Goal: Task Accomplishment & Management: Complete application form

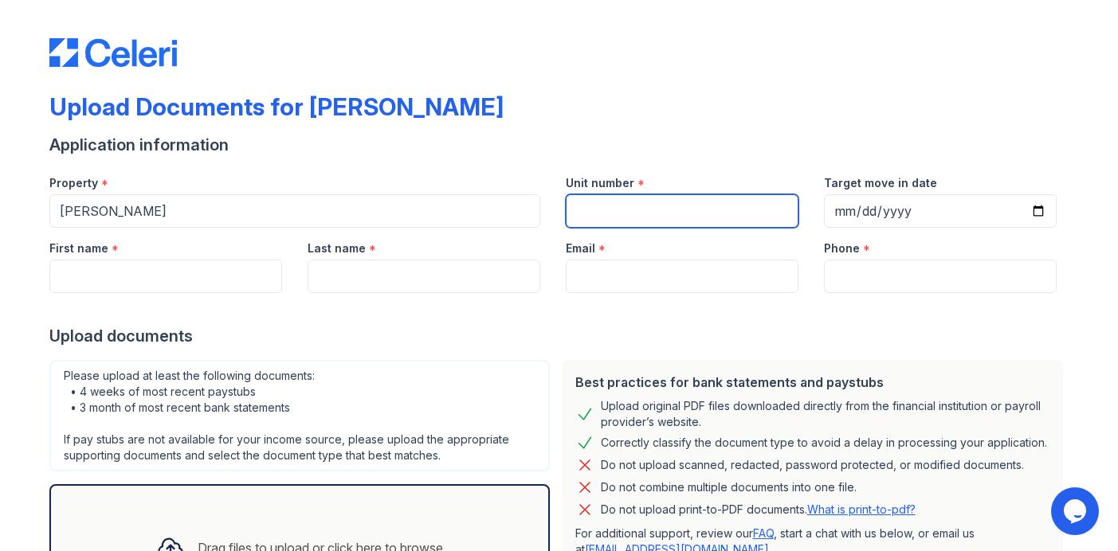
click at [644, 214] on input "Unit number" at bounding box center [682, 210] width 233 height 33
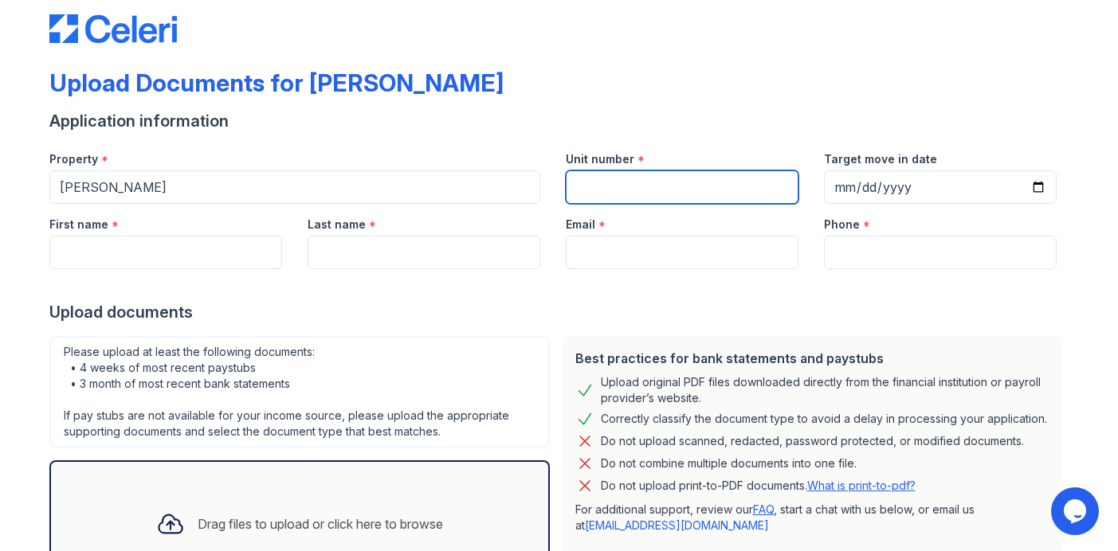
scroll to position [25, 0]
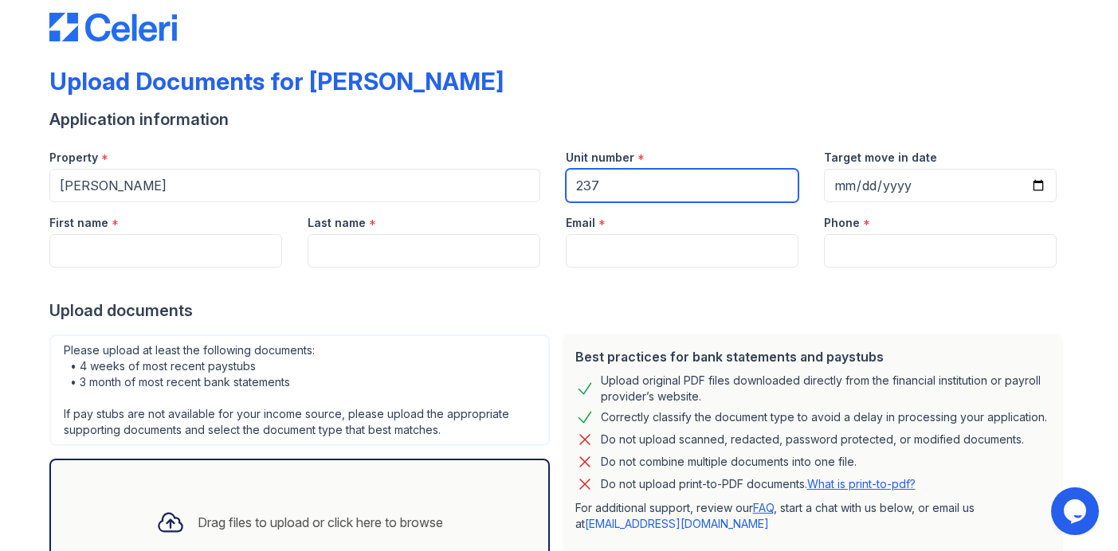
type input "237"
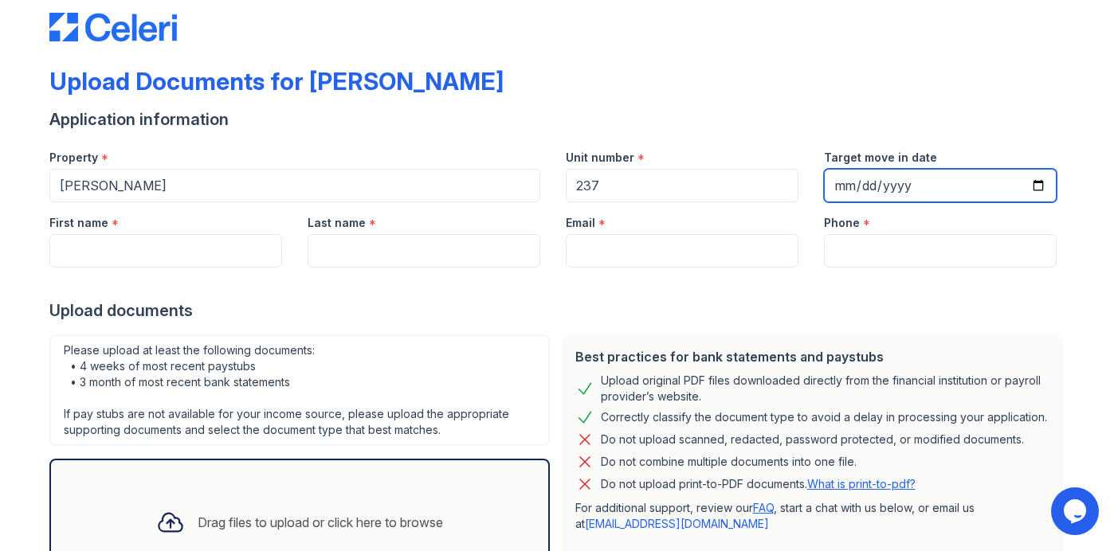
click at [840, 182] on input "Target move in date" at bounding box center [940, 185] width 233 height 33
click at [1036, 184] on input "Target move in date" at bounding box center [940, 185] width 233 height 33
type input "[DATE]"
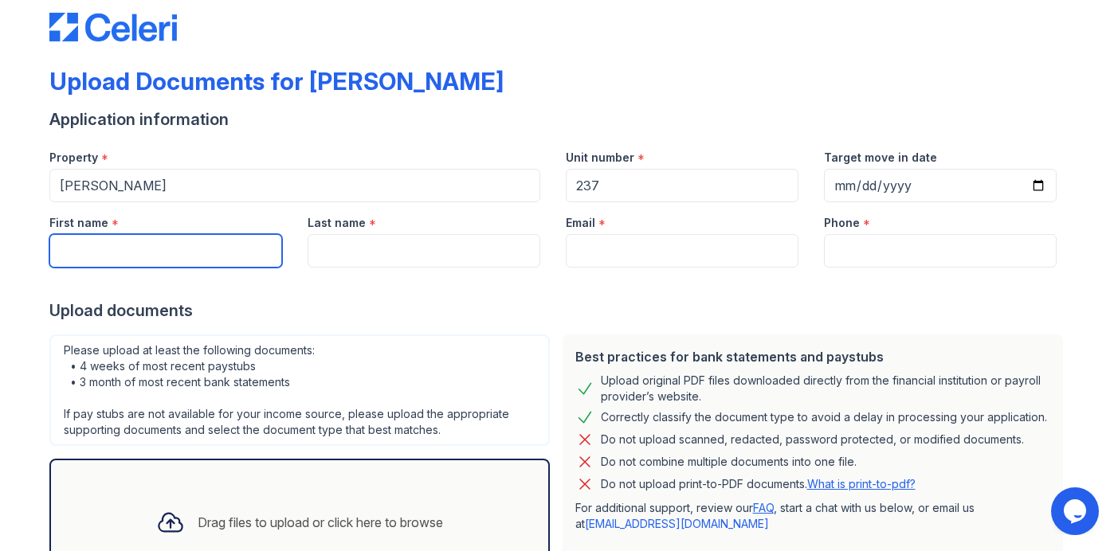
click at [134, 248] on input "First name" at bounding box center [165, 250] width 233 height 33
type input "Thiago"
type input "Brasileiro Feitosa"
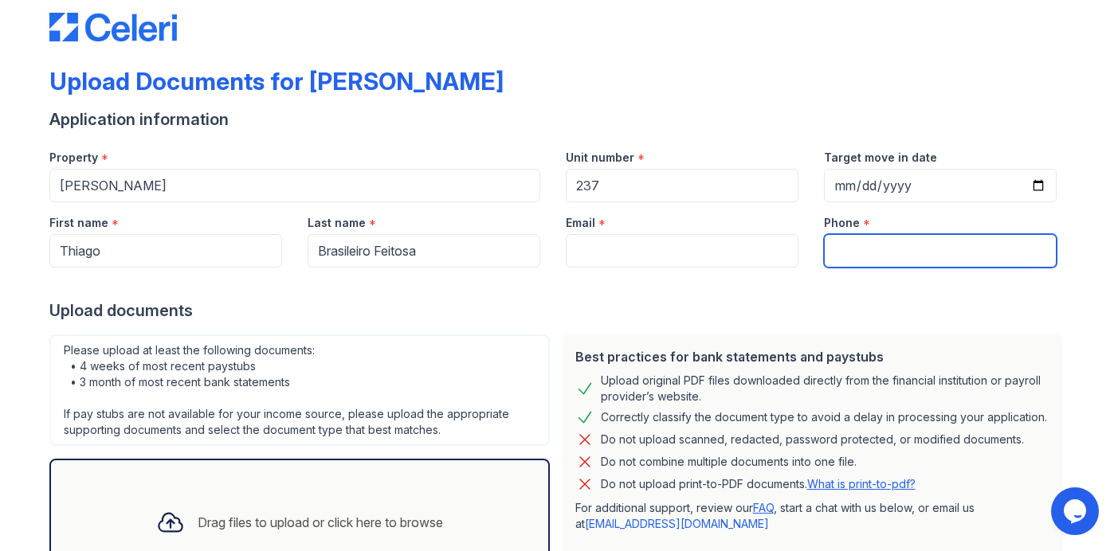
type input "8888888888"
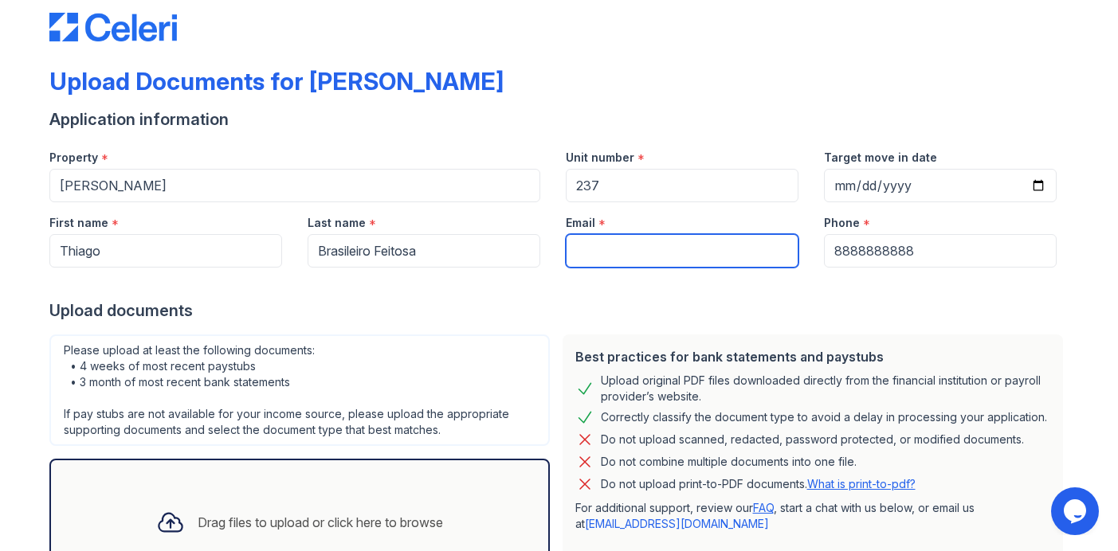
click at [675, 245] on input "Email" at bounding box center [682, 250] width 233 height 33
type input "[EMAIL_ADDRESS][DOMAIN_NAME]"
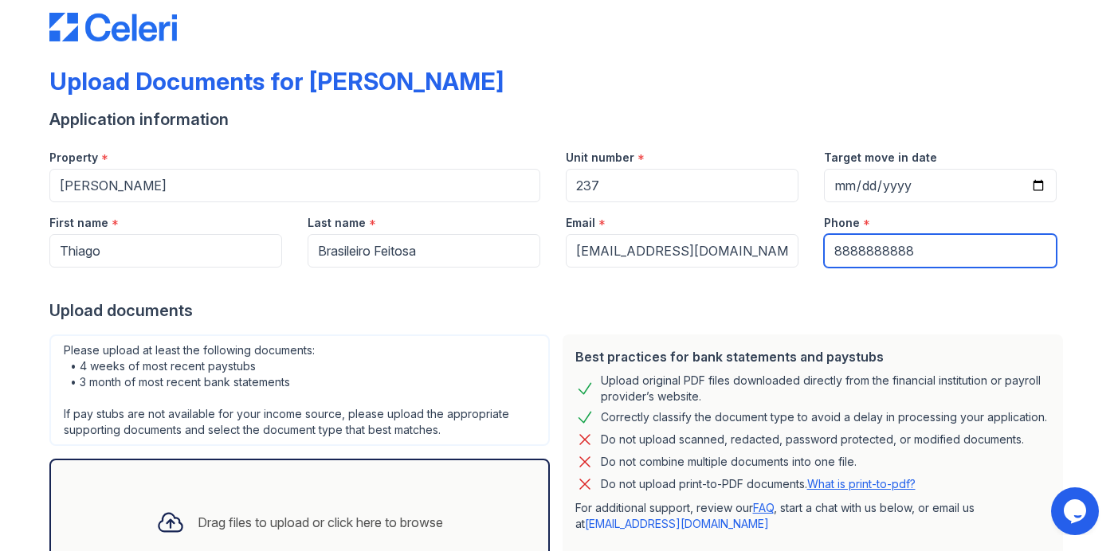
drag, startPoint x: 931, startPoint y: 254, endPoint x: 729, endPoint y: 251, distance: 201.6
click at [729, 251] on div "First name * [GEOGRAPHIC_DATA] Last name * Brasileiro Feitosa Email * [EMAIL_AD…" at bounding box center [553, 234] width 1033 height 65
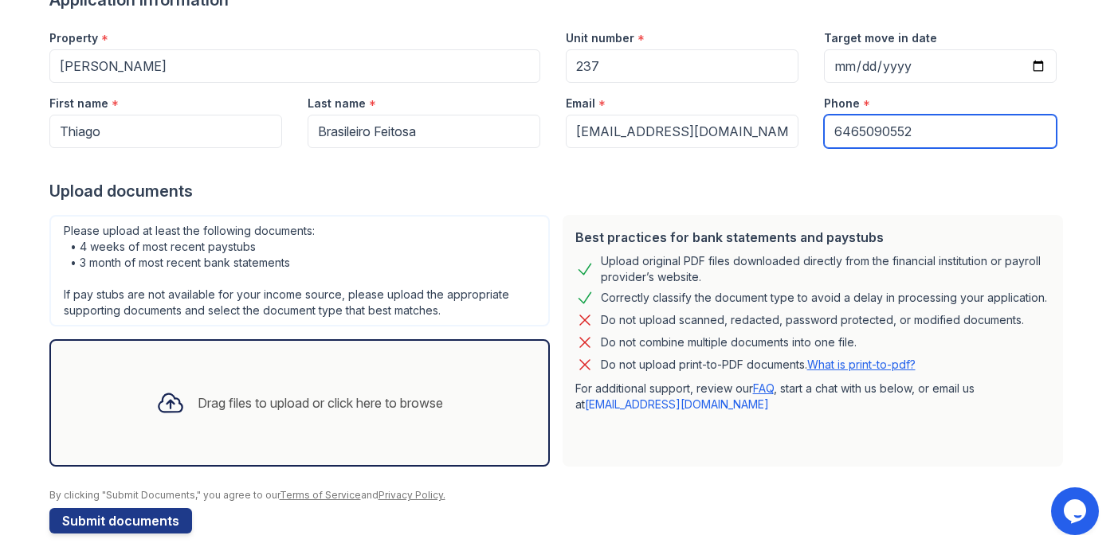
scroll to position [159, 0]
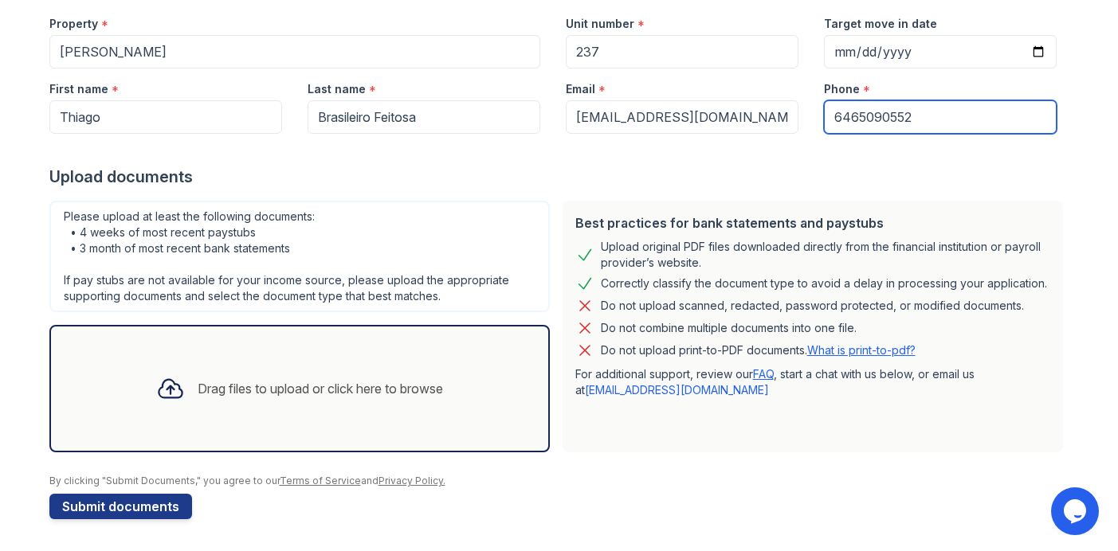
type input "6465090552"
click at [165, 384] on icon at bounding box center [170, 388] width 29 height 29
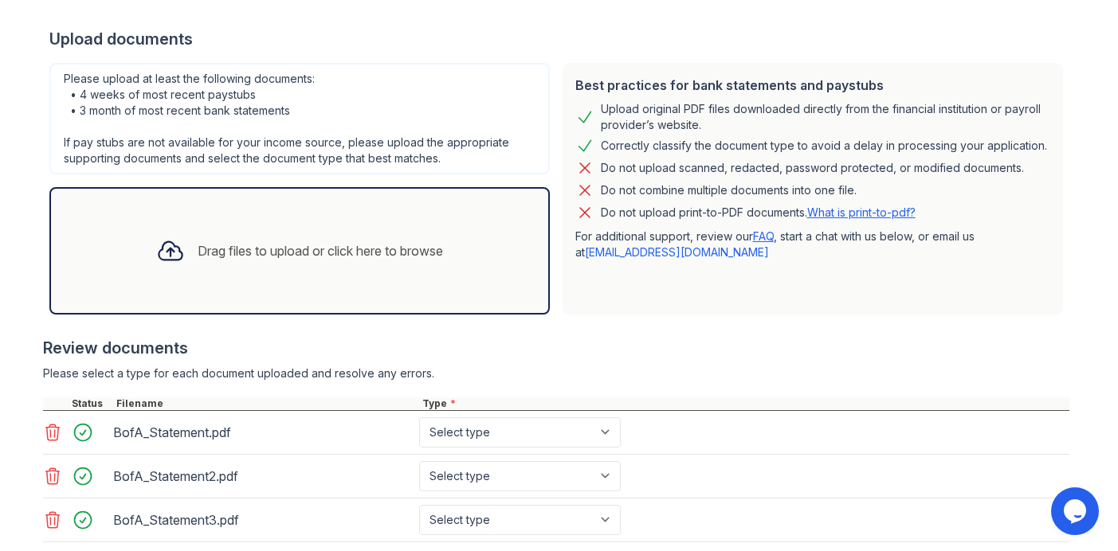
scroll to position [397, 0]
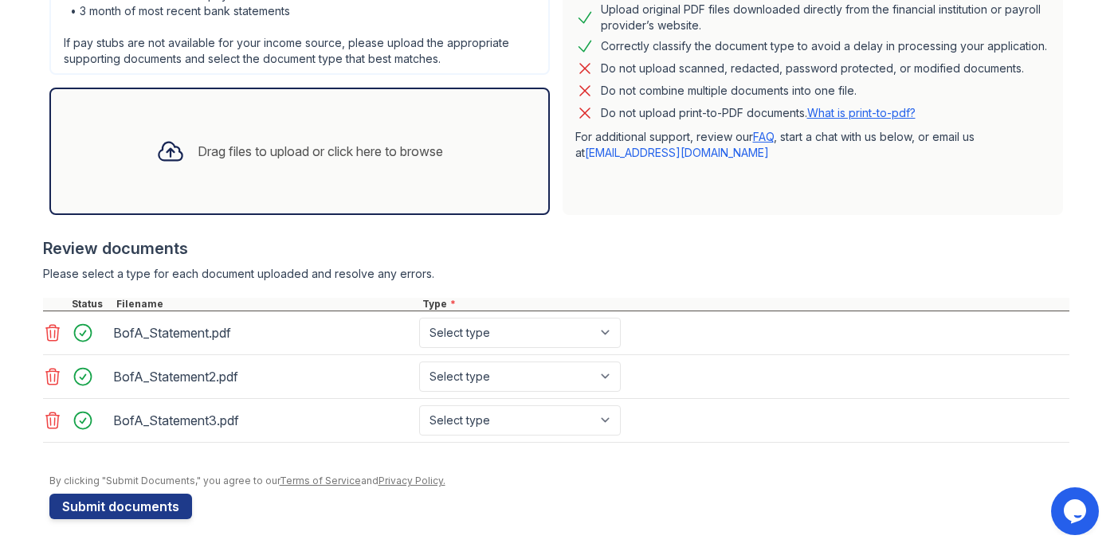
click at [326, 163] on div "Drag files to upload or click here to browse" at bounding box center [299, 151] width 312 height 54
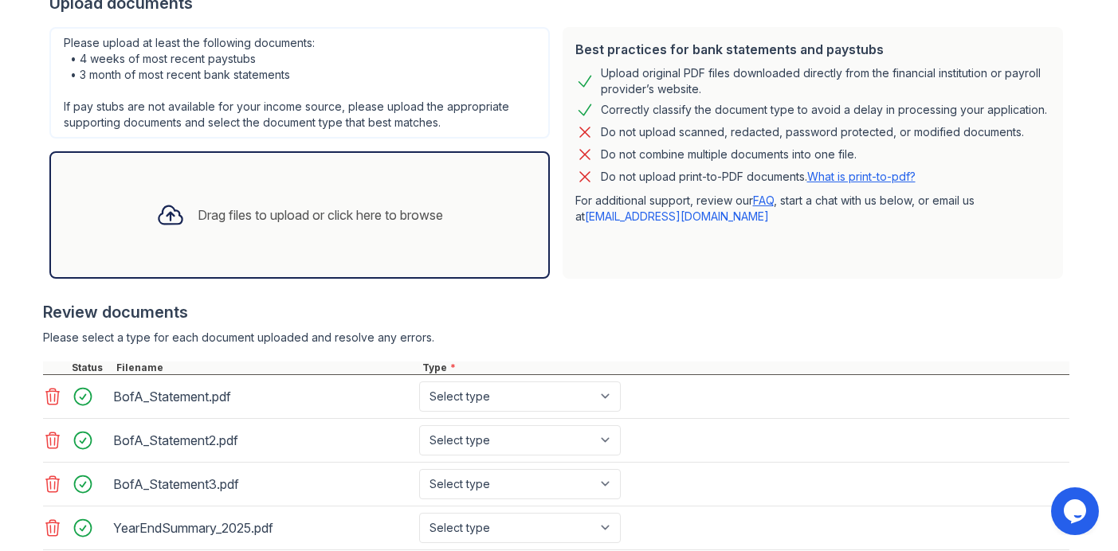
scroll to position [441, 0]
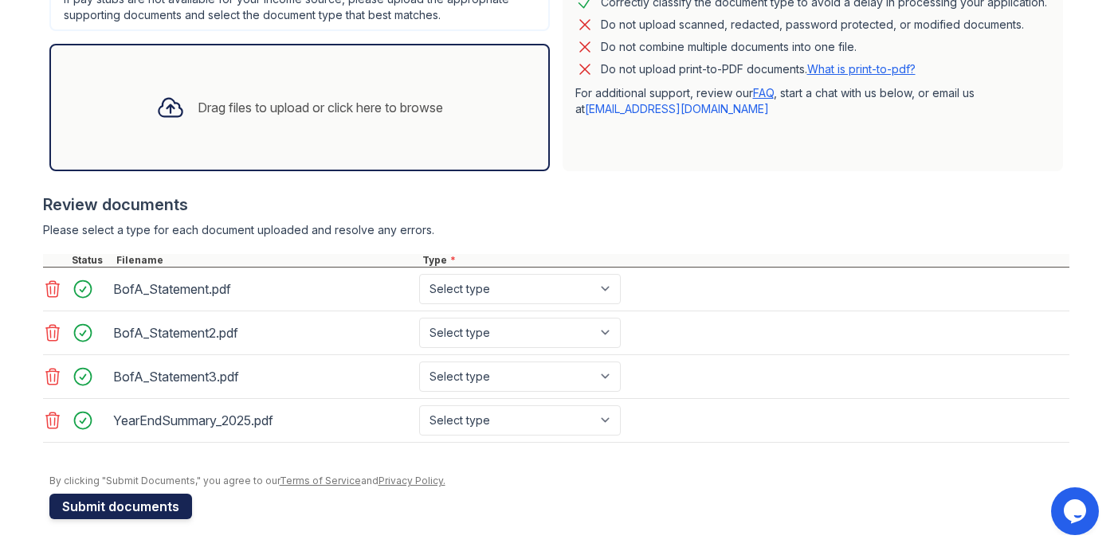
click at [131, 506] on button "Submit documents" at bounding box center [120, 506] width 143 height 25
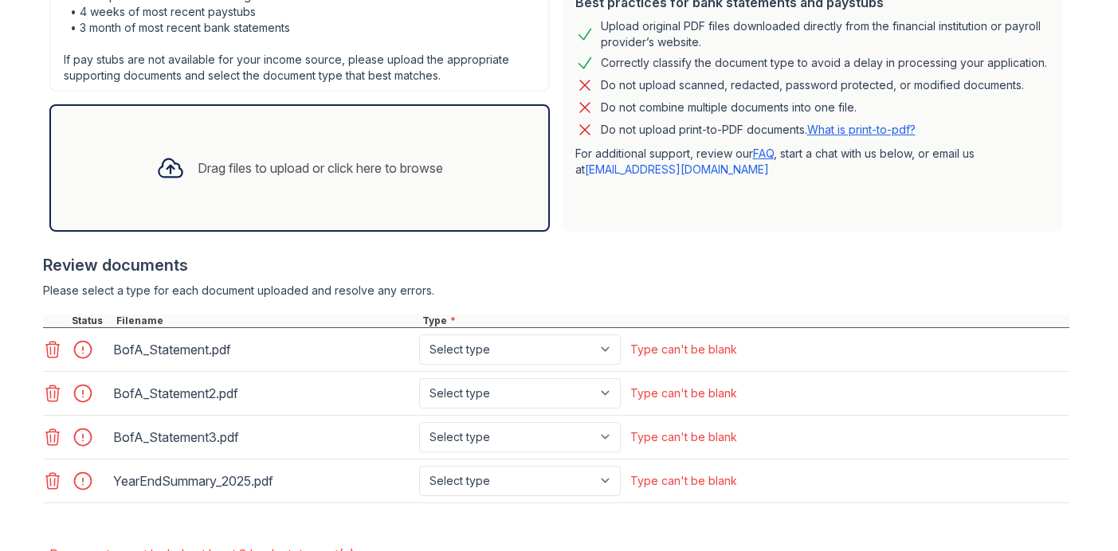
scroll to position [467, 0]
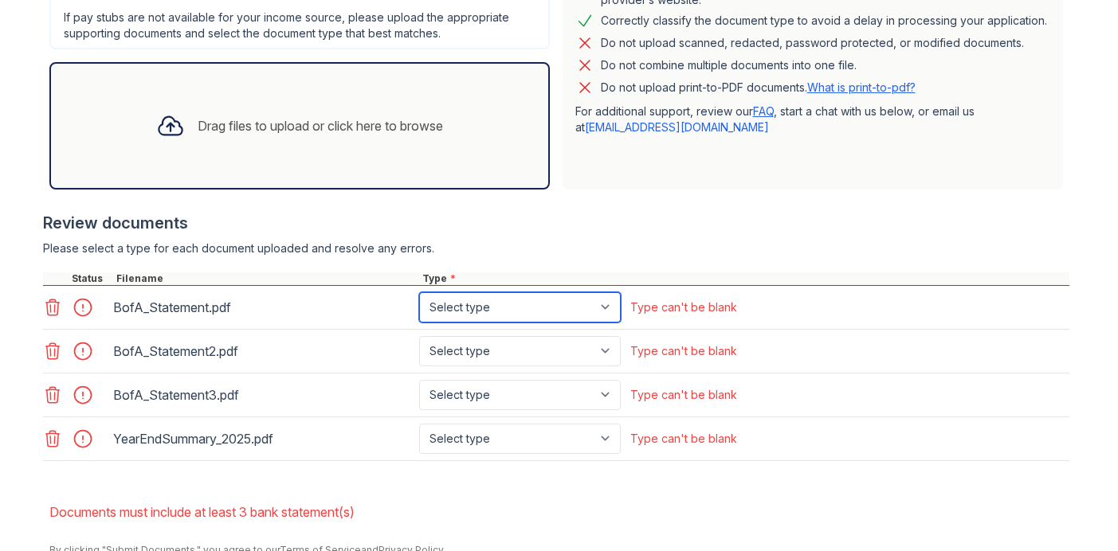
click at [538, 307] on select "Select type Paystub Bank Statement Offer Letter Tax Documents Benefit Award Let…" at bounding box center [520, 307] width 202 height 30
select select "bank_statement"
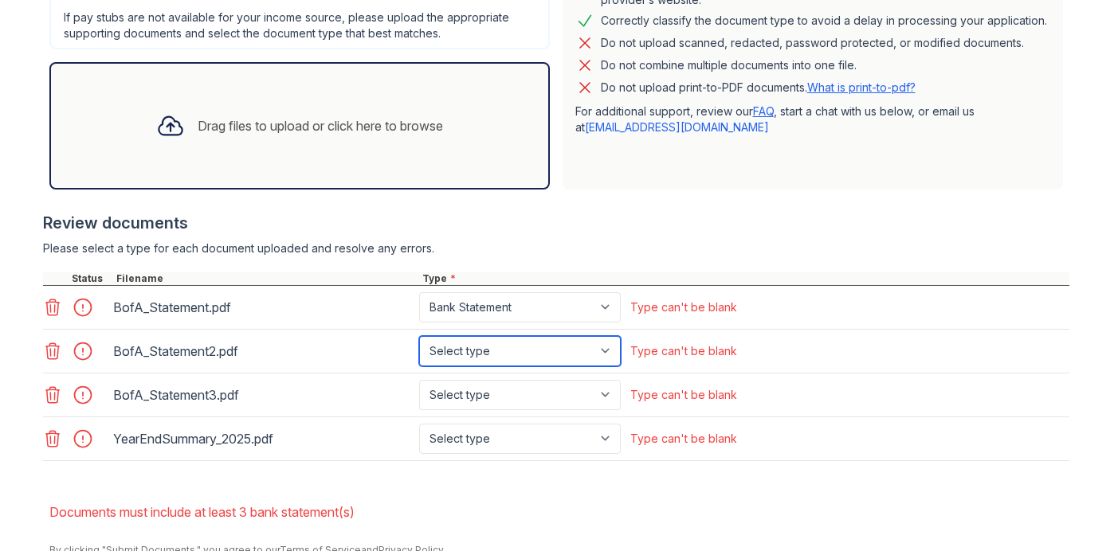
click at [515, 344] on select "Select type Paystub Bank Statement Offer Letter Tax Documents Benefit Award Let…" at bounding box center [520, 351] width 202 height 30
select select "bank_statement"
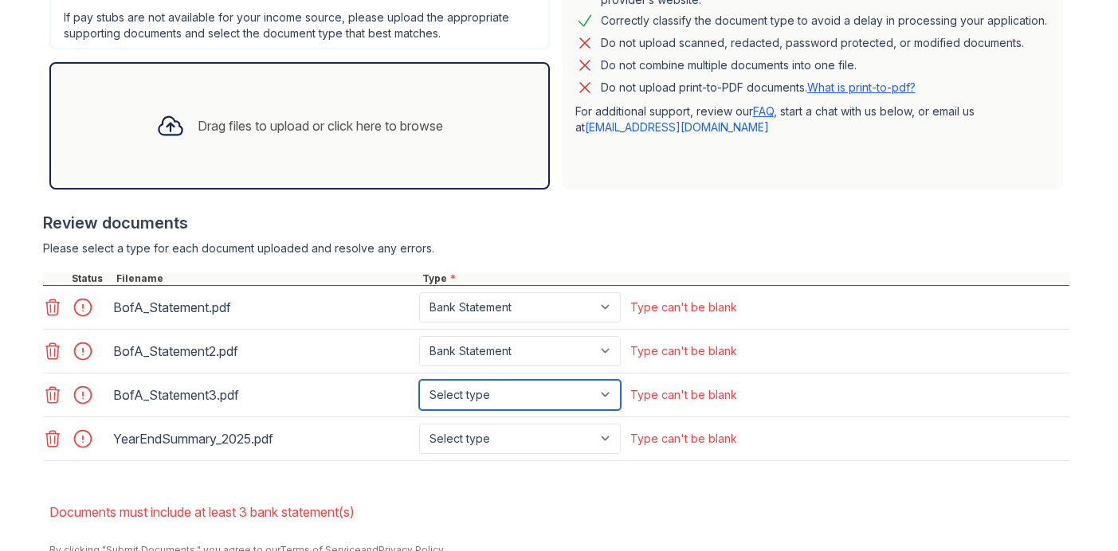
click at [504, 391] on select "Select type Paystub Bank Statement Offer Letter Tax Documents Benefit Award Let…" at bounding box center [520, 395] width 202 height 30
select select "bank_statement"
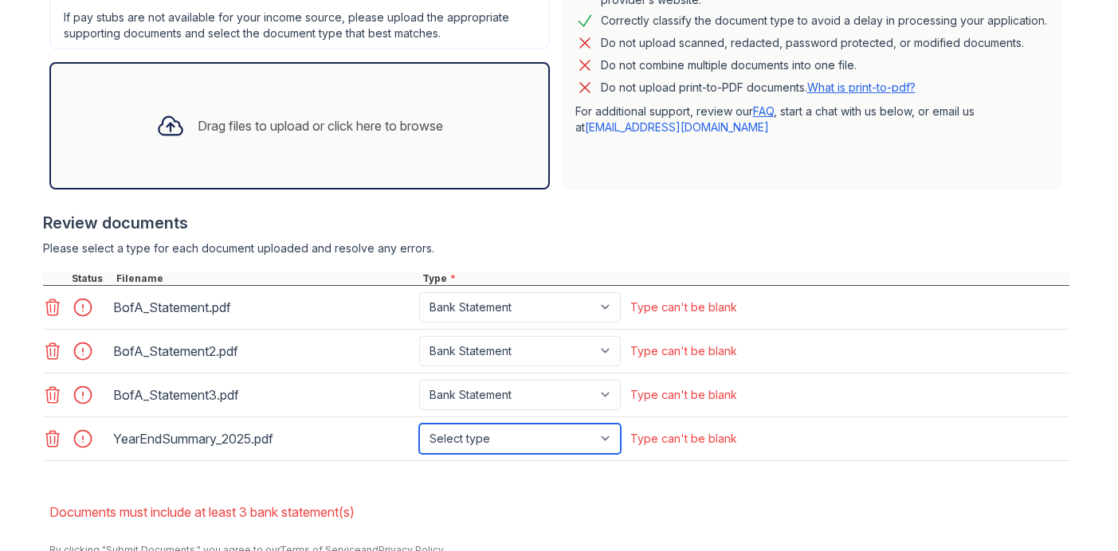
click at [479, 439] on select "Select type Paystub Bank Statement Offer Letter Tax Documents Benefit Award Let…" at bounding box center [520, 439] width 202 height 30
select select "other"
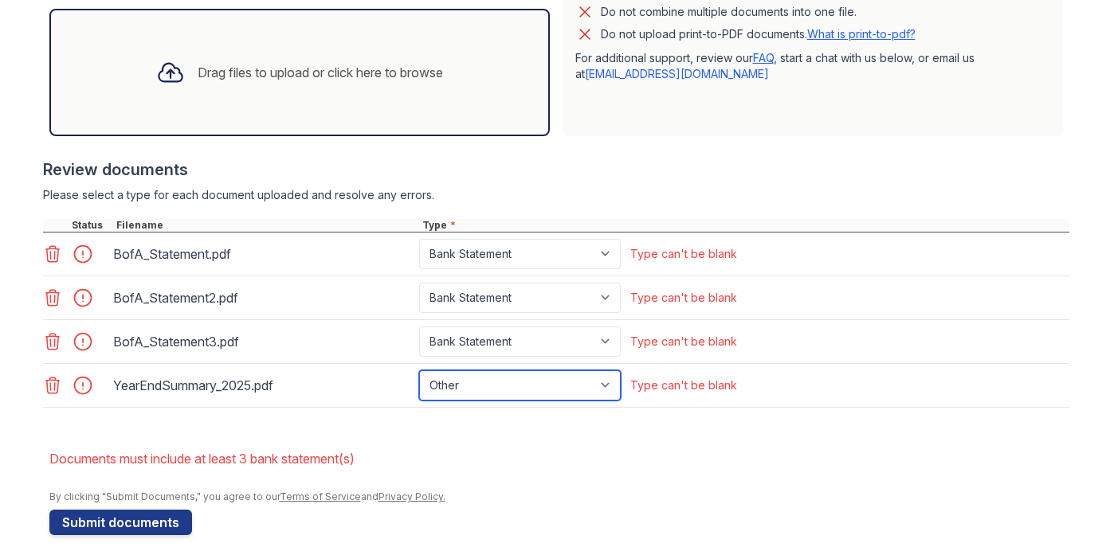
scroll to position [536, 0]
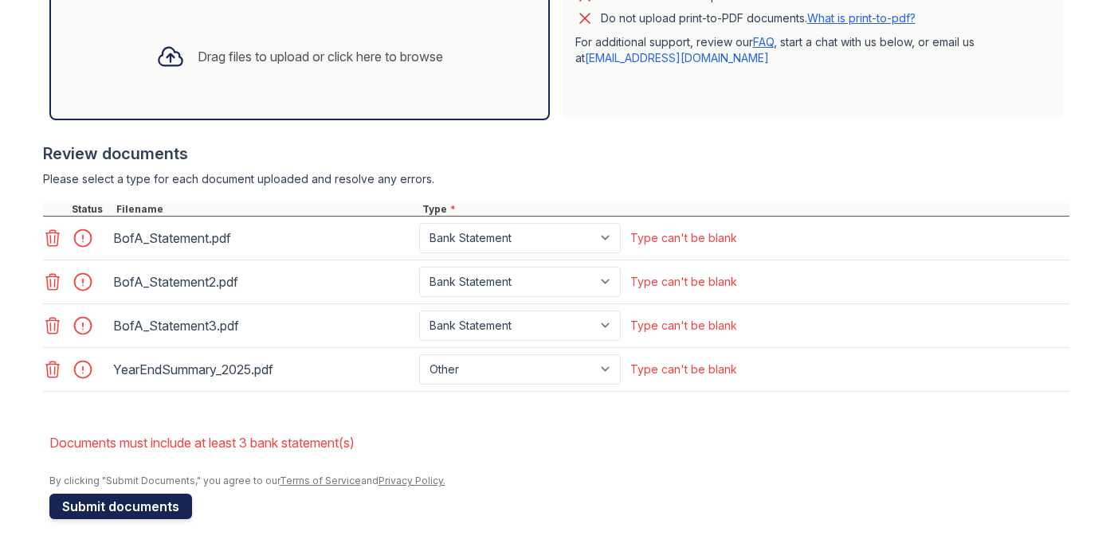
click at [135, 510] on button "Submit documents" at bounding box center [120, 506] width 143 height 25
